Goal: Task Accomplishment & Management: Manage account settings

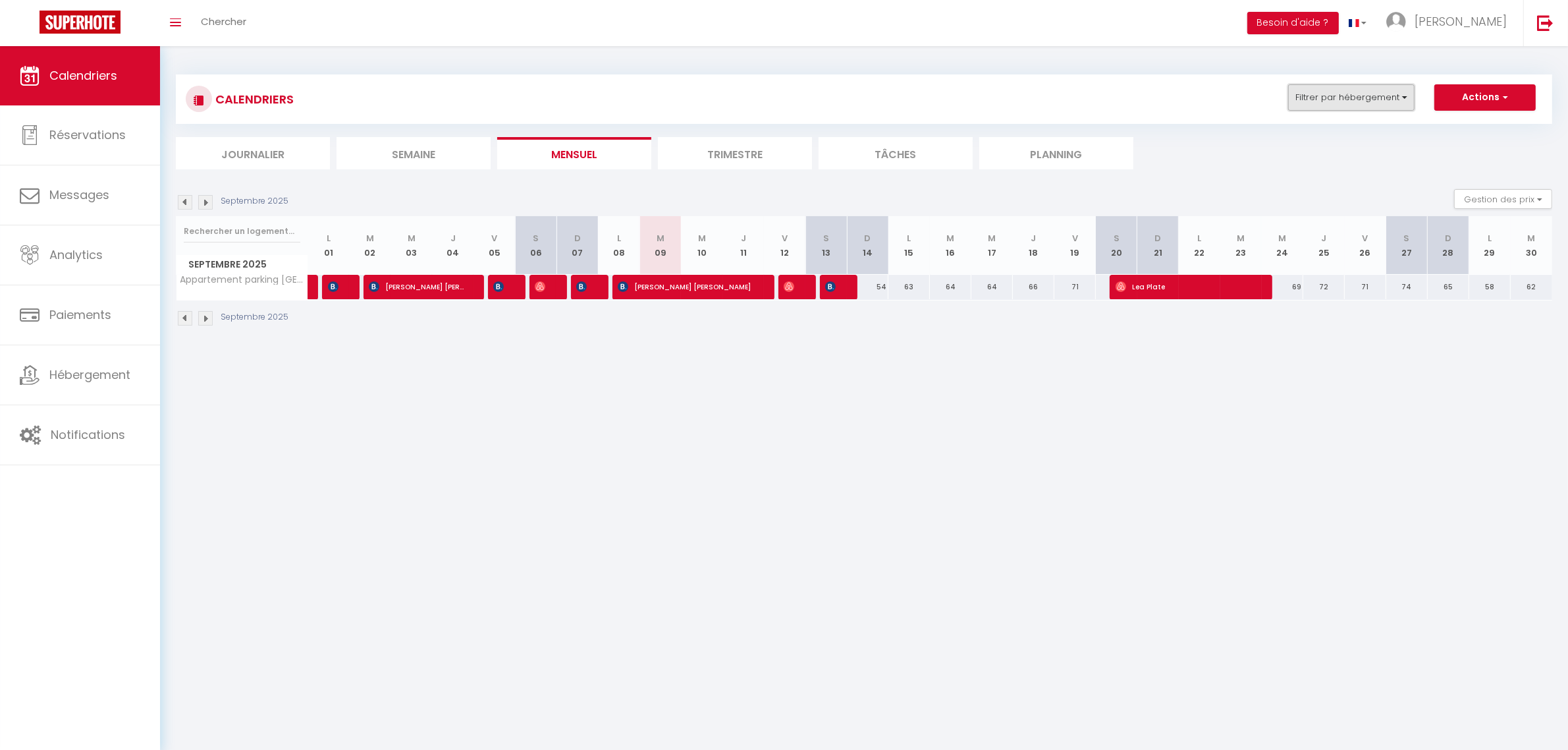
click at [1381, 96] on button "Filtrer par hébergement" at bounding box center [1351, 97] width 126 height 26
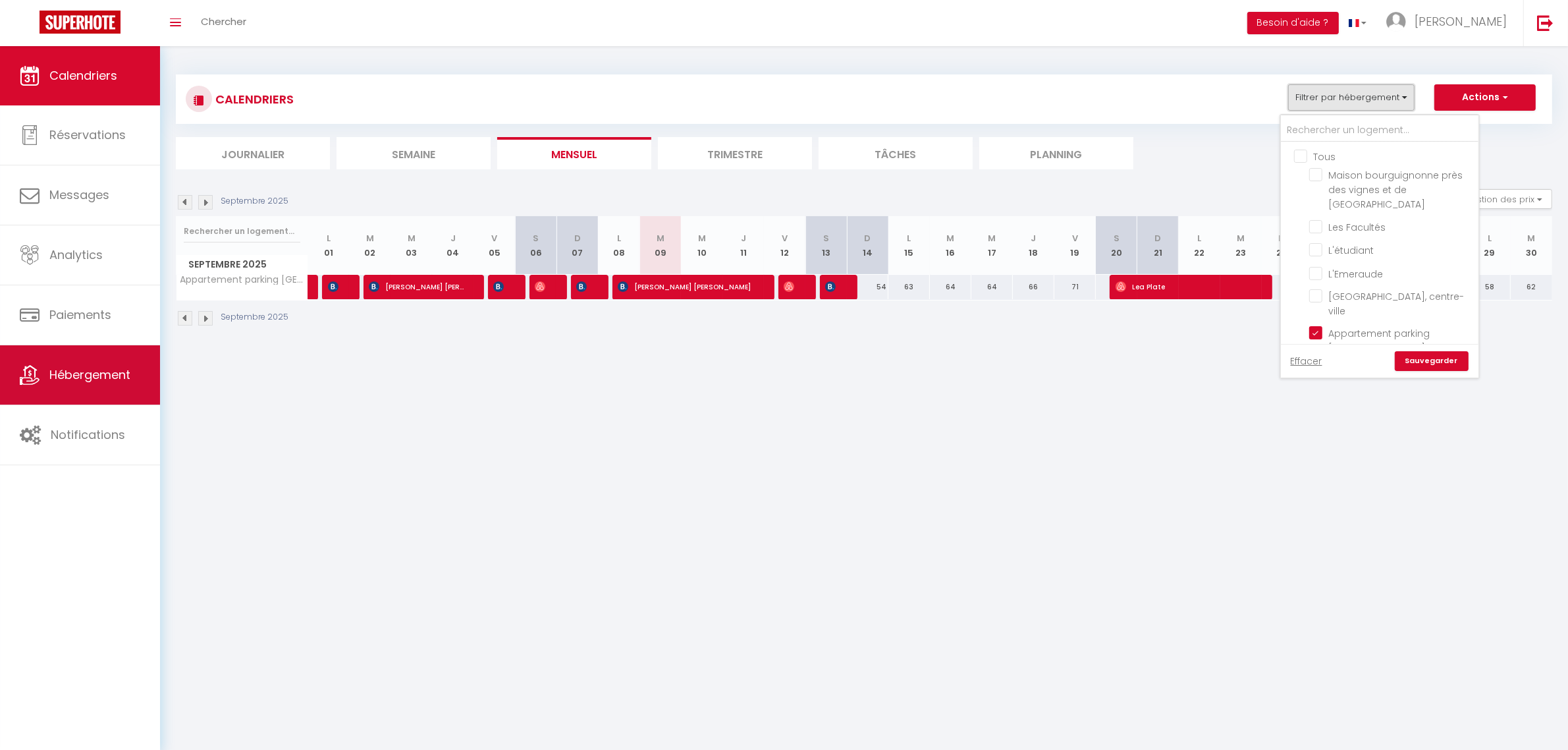
click at [44, 386] on link "Hébergement" at bounding box center [80, 375] width 160 height 59
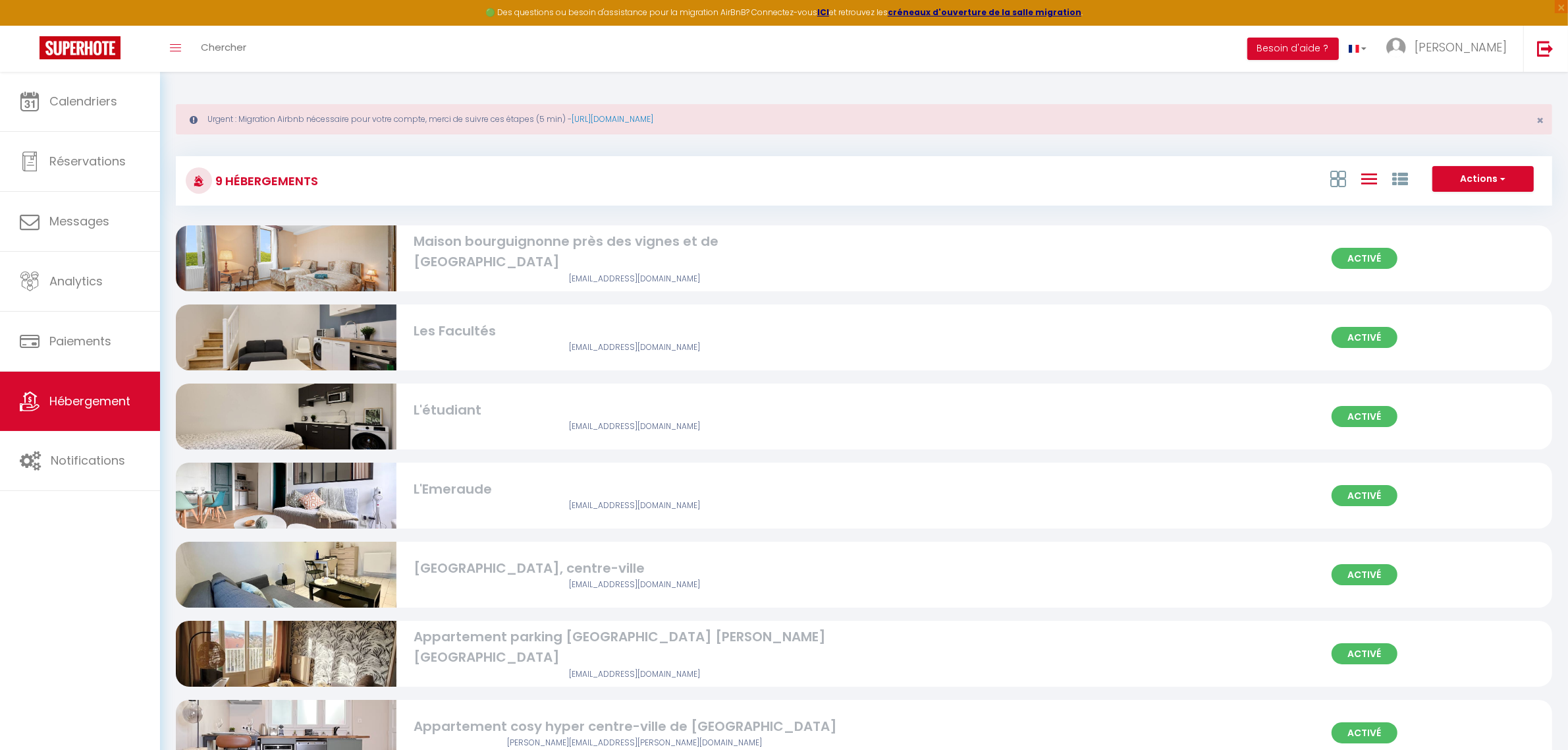
click at [591, 272] on div "[EMAIL_ADDRESS][DOMAIN_NAME]" at bounding box center [634, 278] width 441 height 13
click at [649, 272] on div "[EMAIL_ADDRESS][DOMAIN_NAME]" at bounding box center [634, 278] width 441 height 13
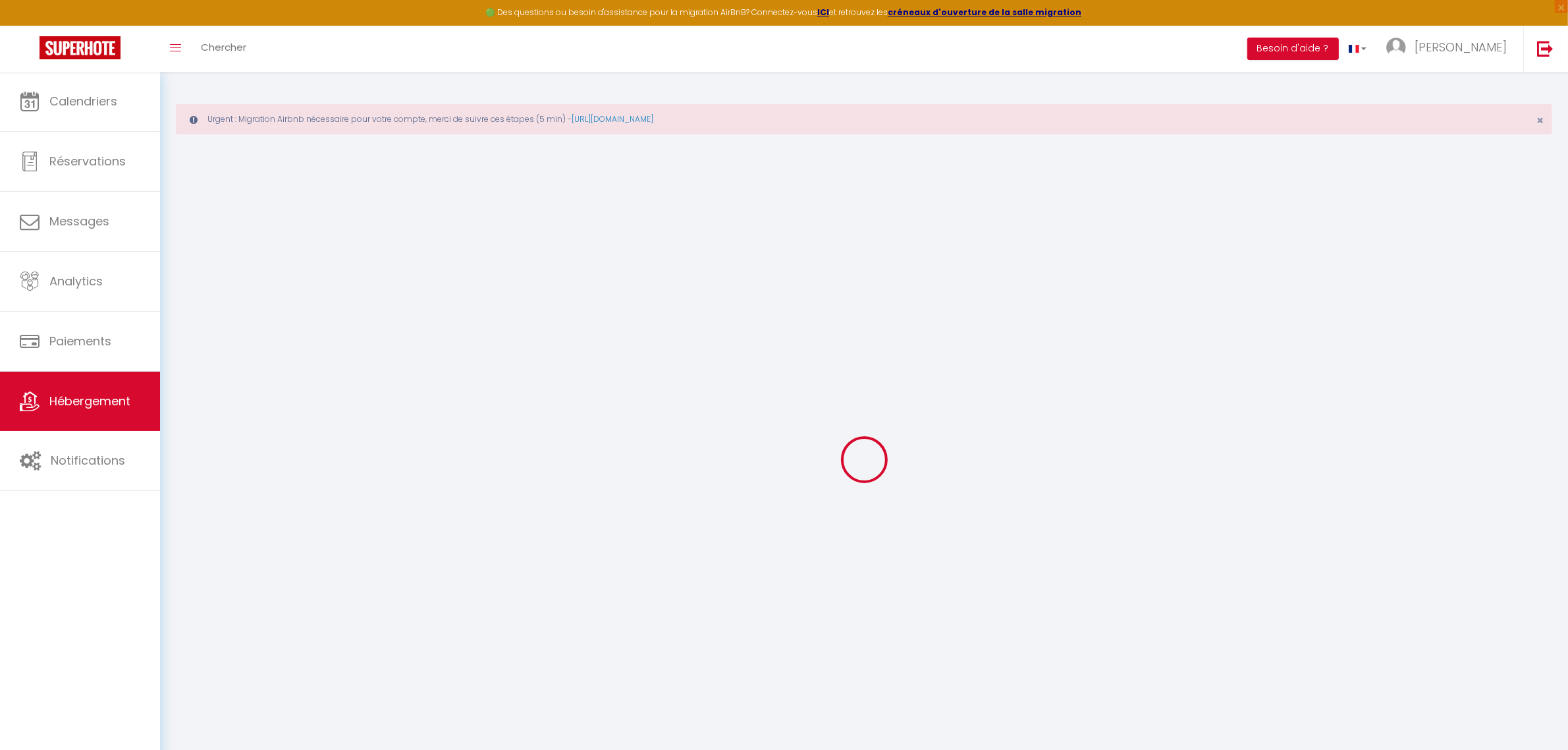
select select "+ 22 %"
select select "+ 2 %"
select select "16:00"
select select "23:45"
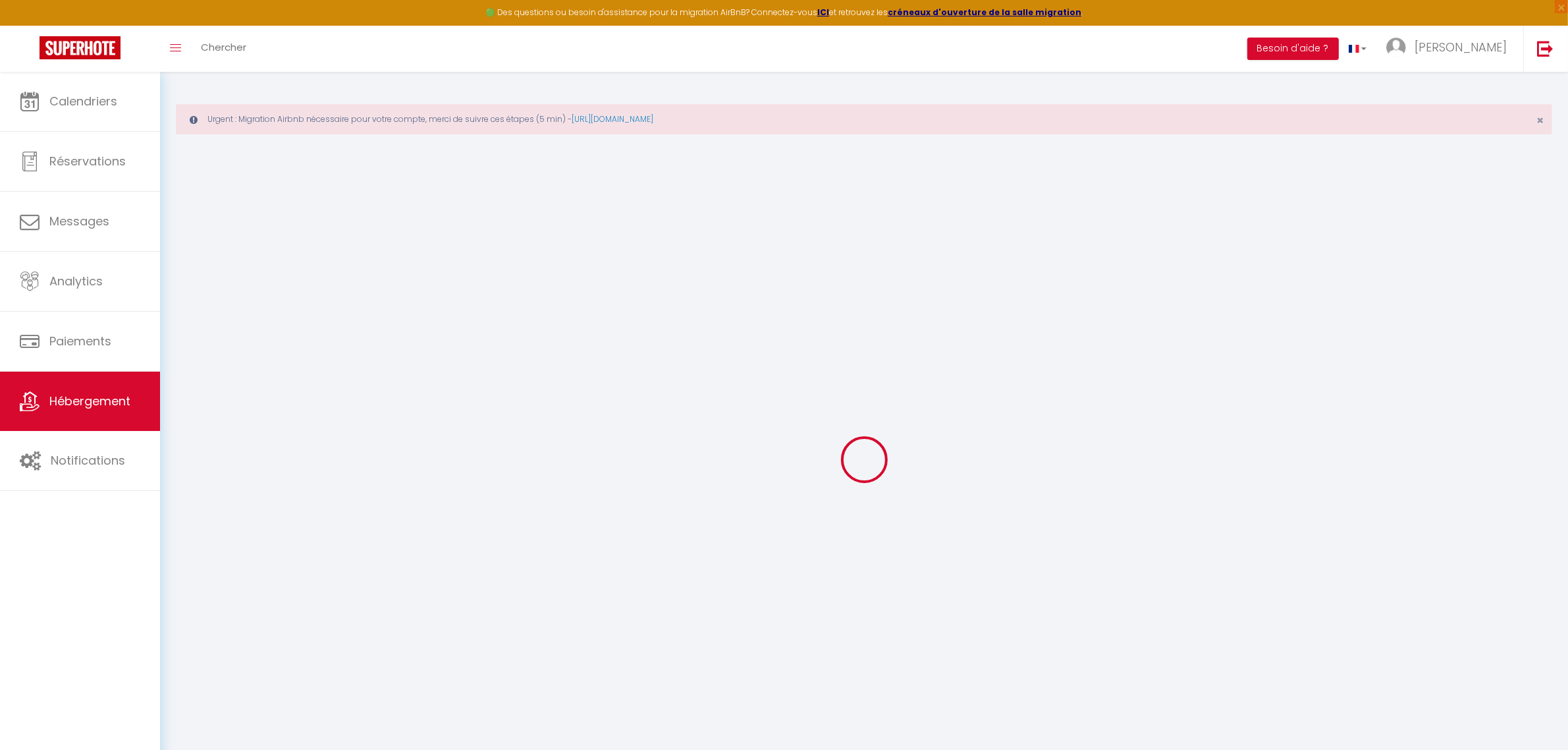
select select "11:00"
select select "30"
select select "120"
checkbox input "true"
checkbox input "false"
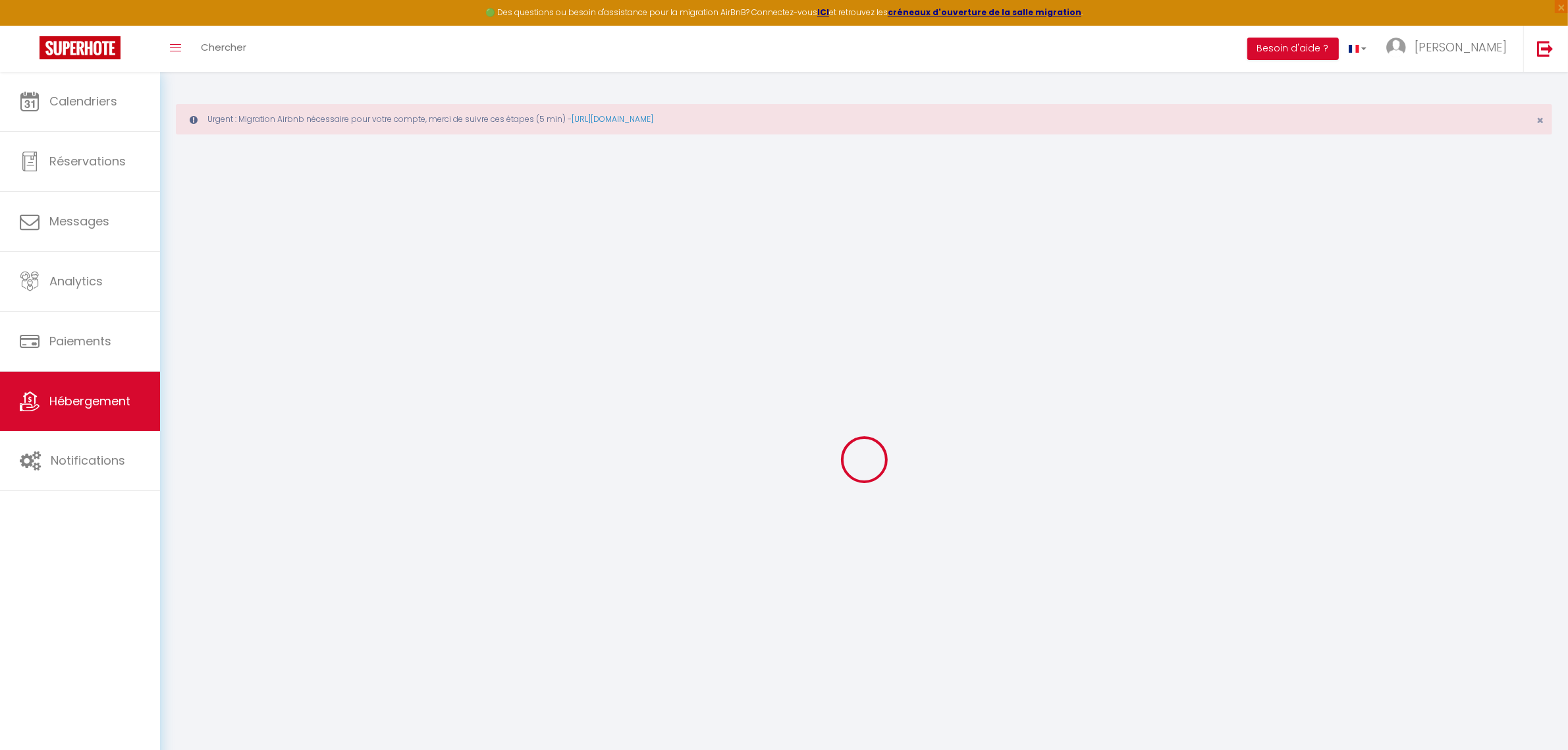
checkbox input "true"
checkbox input "false"
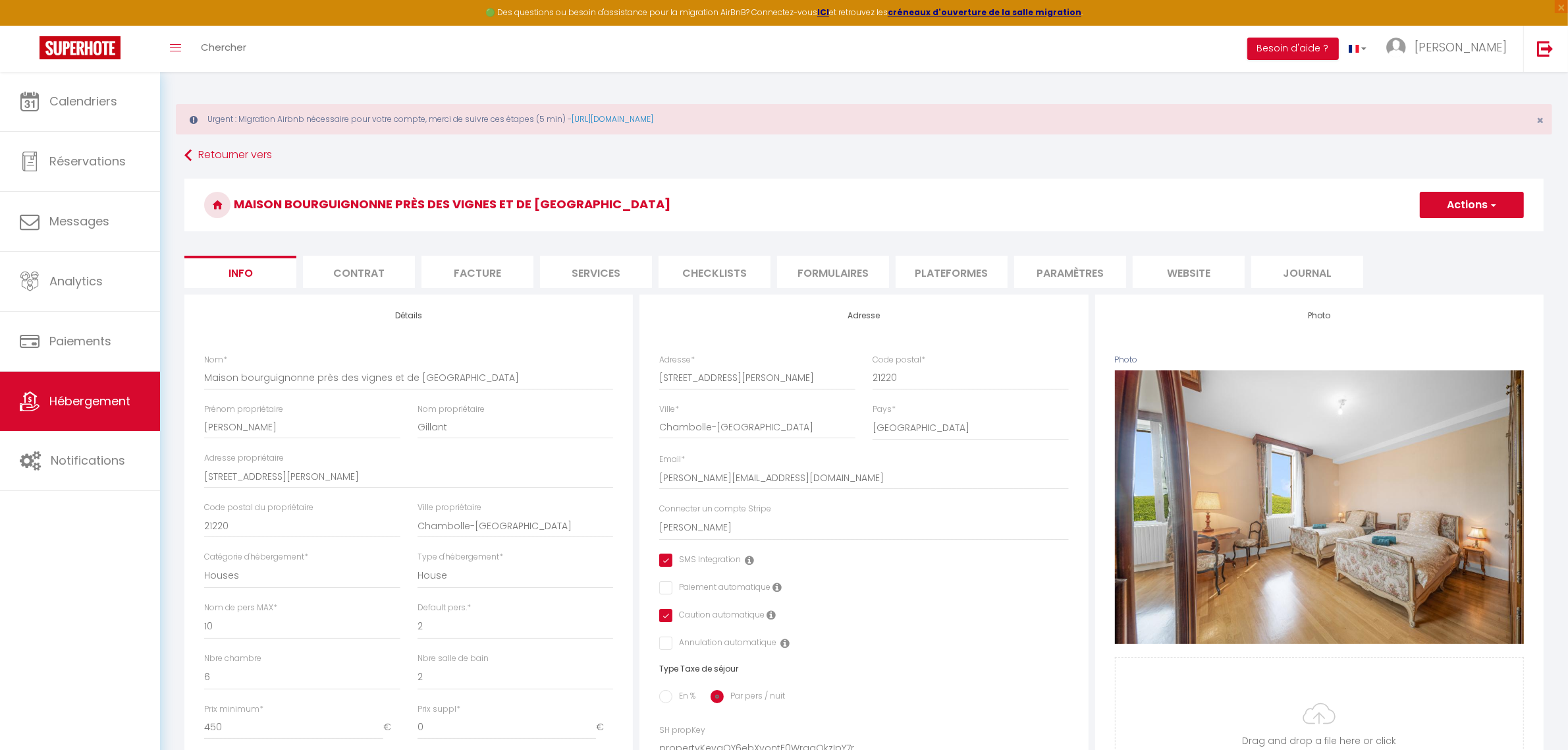
click at [957, 268] on li "Plateformes" at bounding box center [951, 271] width 112 height 32
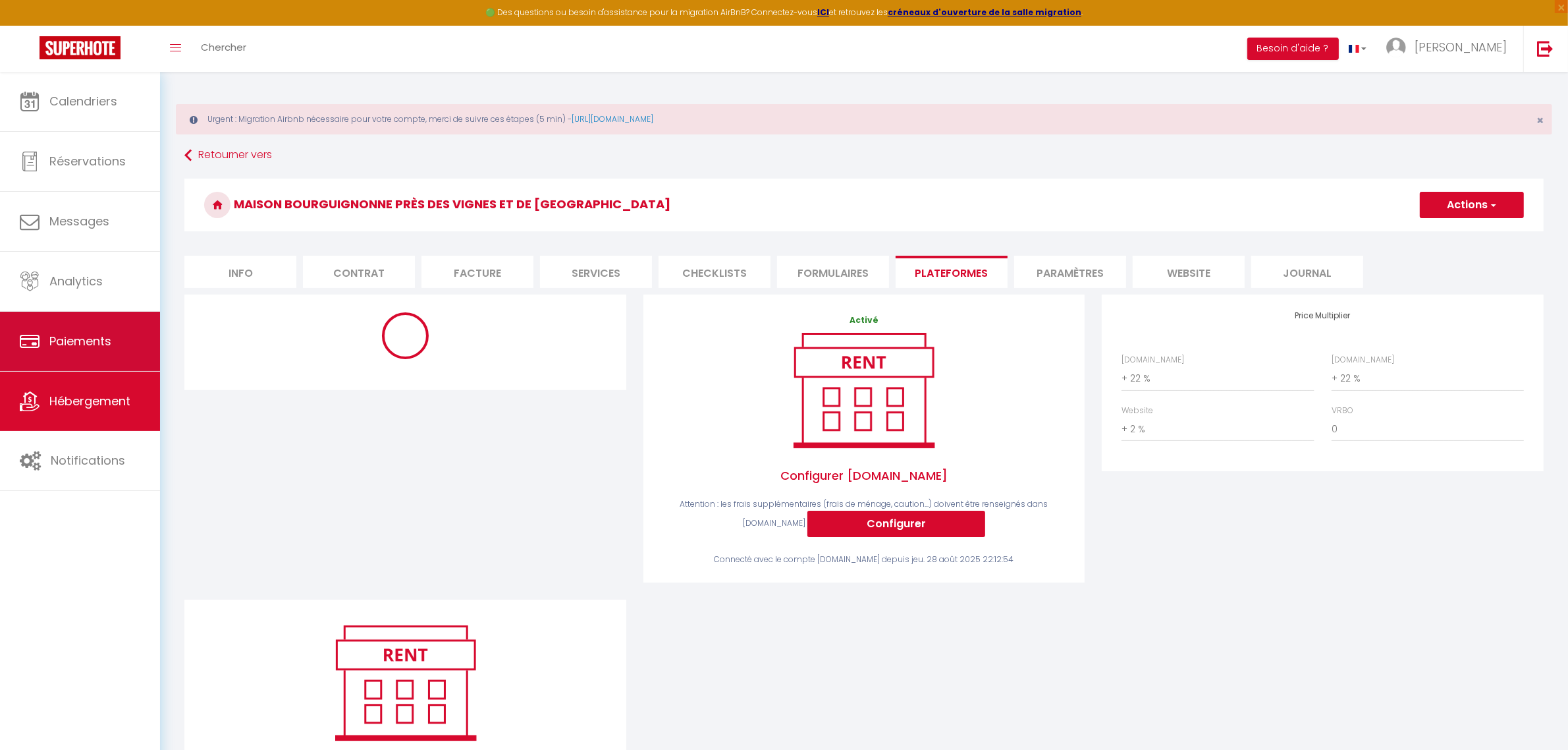
select select "365"
select select
select select "EUR"
select select
select select "17479-1498546396986220033"
